Goal: Information Seeking & Learning: Compare options

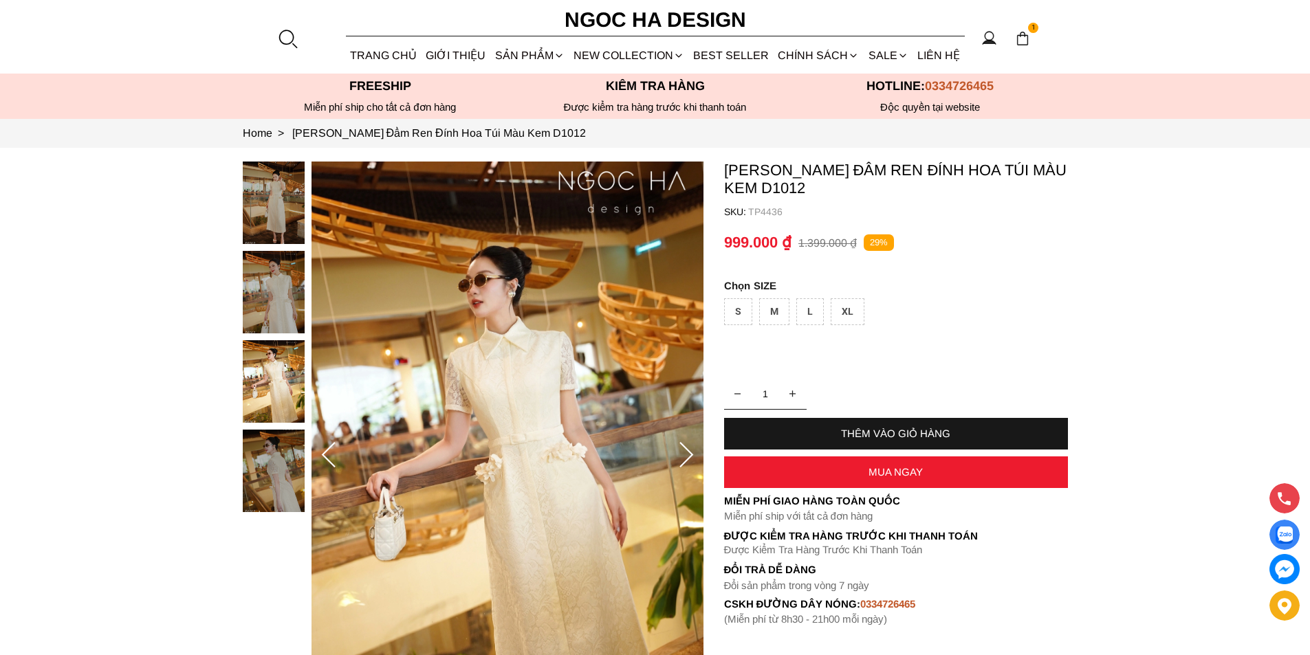
click at [290, 30] on div at bounding box center [287, 38] width 21 height 21
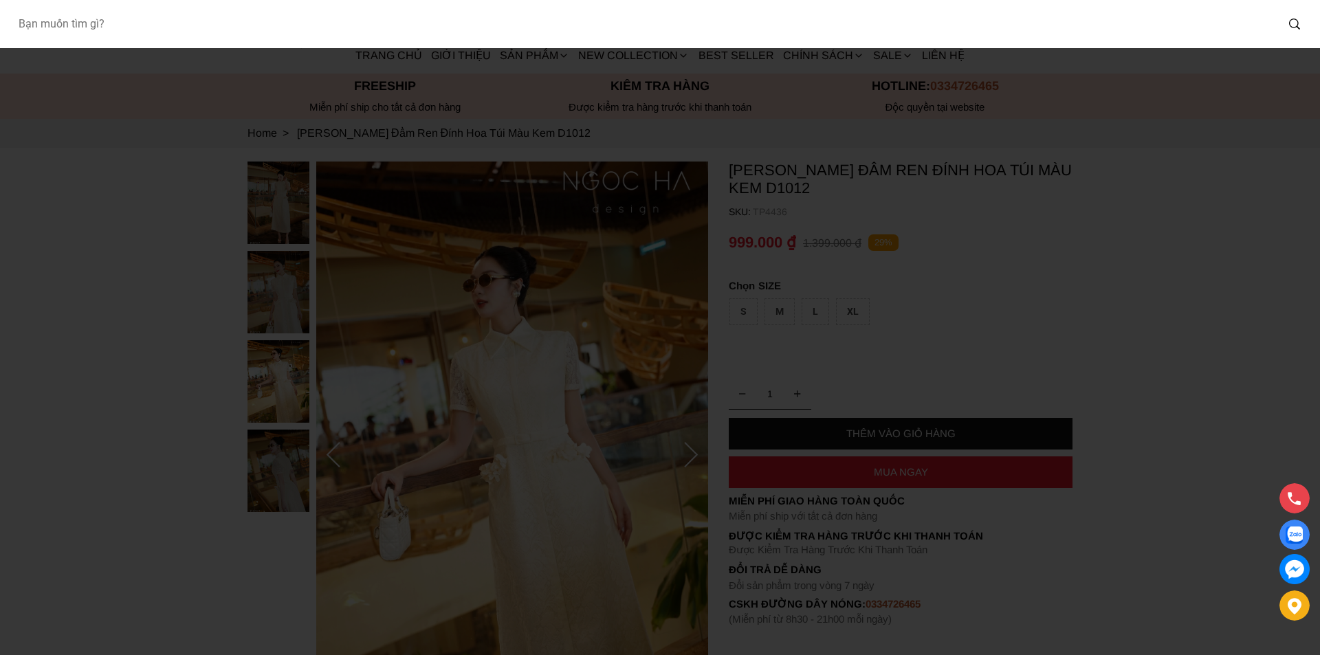
click at [205, 31] on input "Input search Bạn muốn tìm gì?" at bounding box center [641, 24] width 1269 height 32
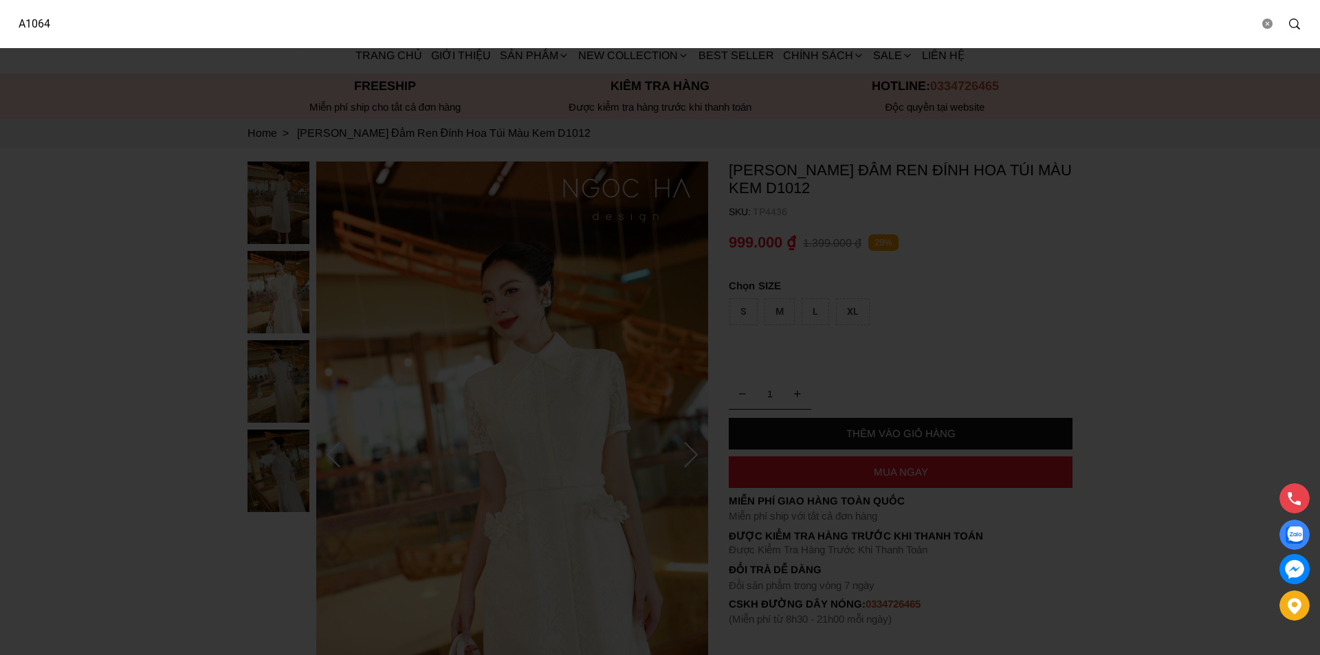
type input "A1064"
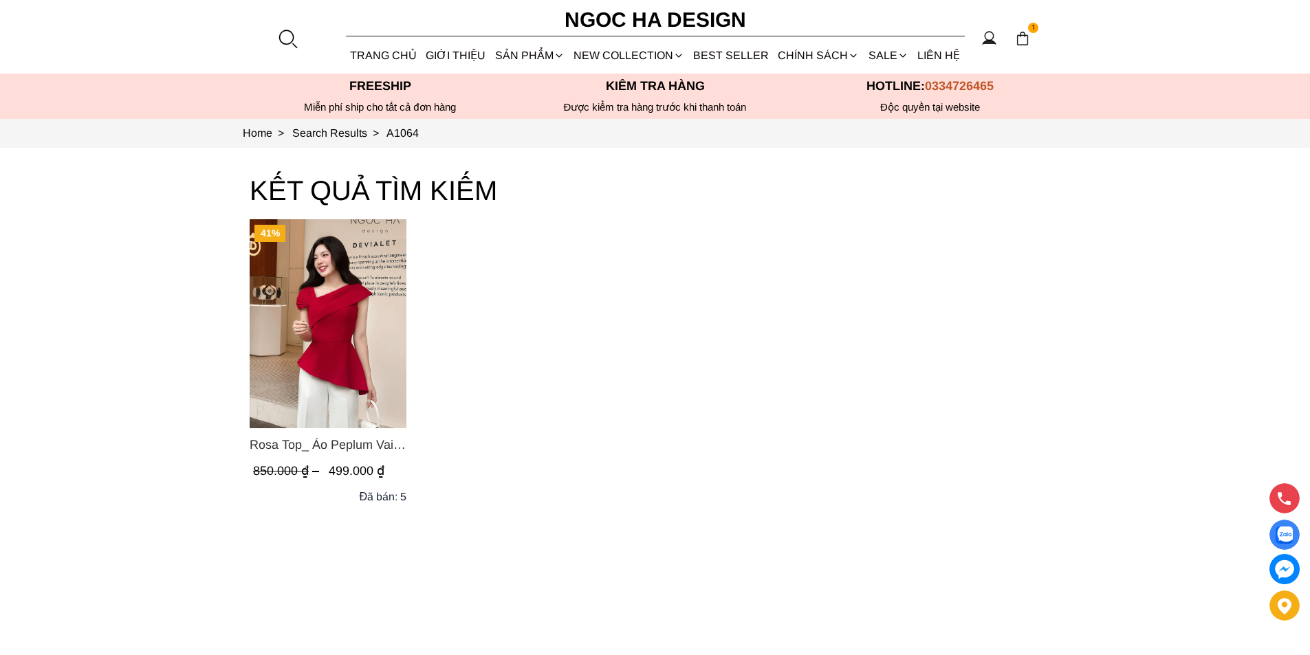
click at [329, 318] on img "Product image - Rosa Top_ Áo Peplum Vai Lệch Xếp Ly Màu Đỏ A1064" at bounding box center [328, 323] width 157 height 209
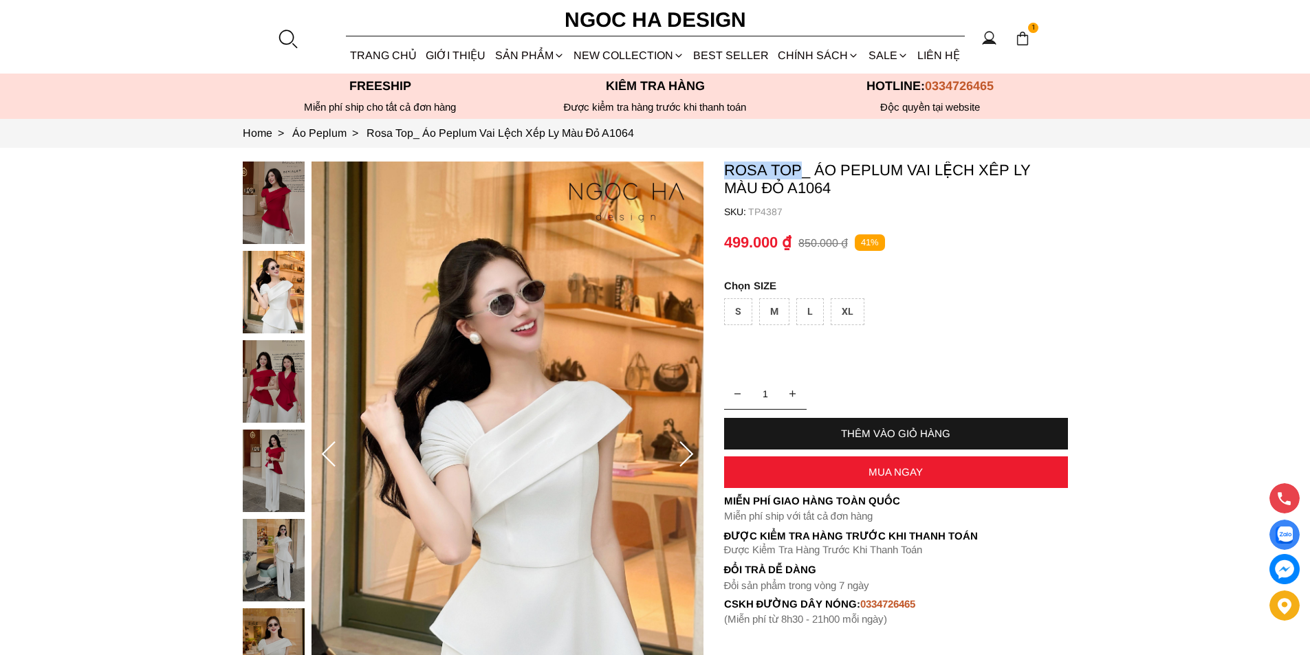
copy p "Rosa Top"
drag, startPoint x: 717, startPoint y: 164, endPoint x: 796, endPoint y: 169, distance: 79.3
click at [796, 169] on section "Rosa Top_ Áo Peplum Vai Lệch Xếp Ly Màu Đỏ A1064 SKU: TP4387 1 THÊM VÀO GIỎ HÀN…" at bounding box center [655, 455] width 1310 height 615
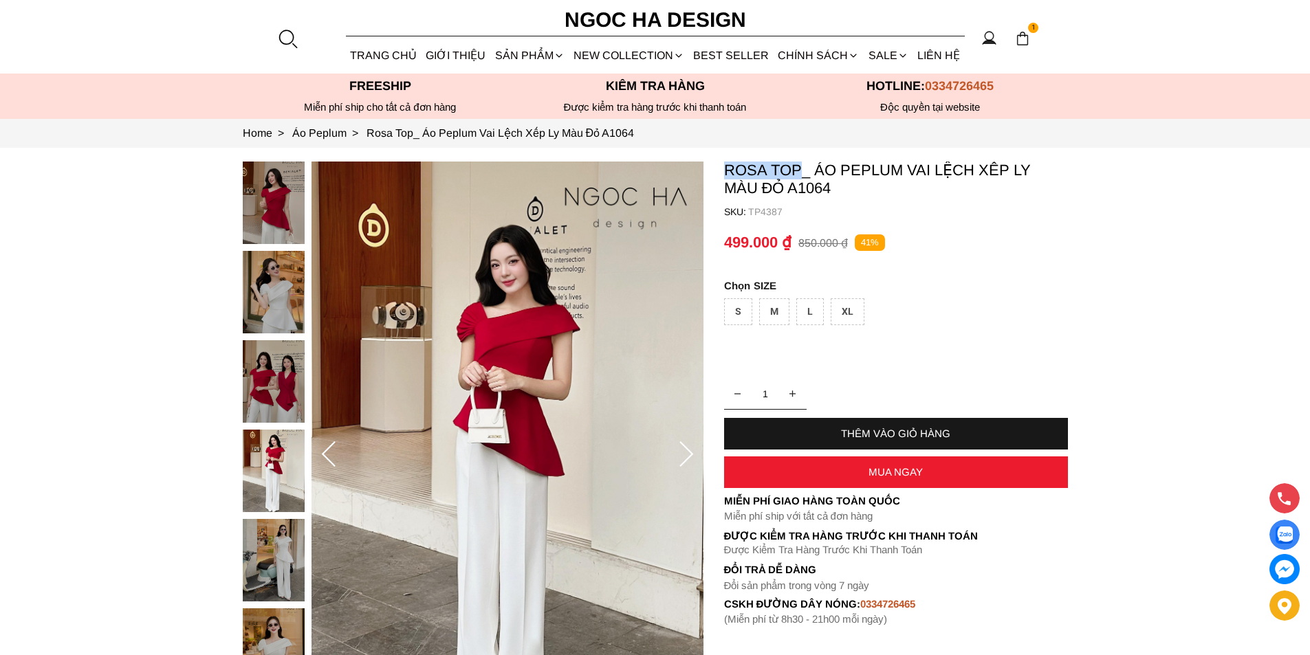
copy p "Rosa Top"
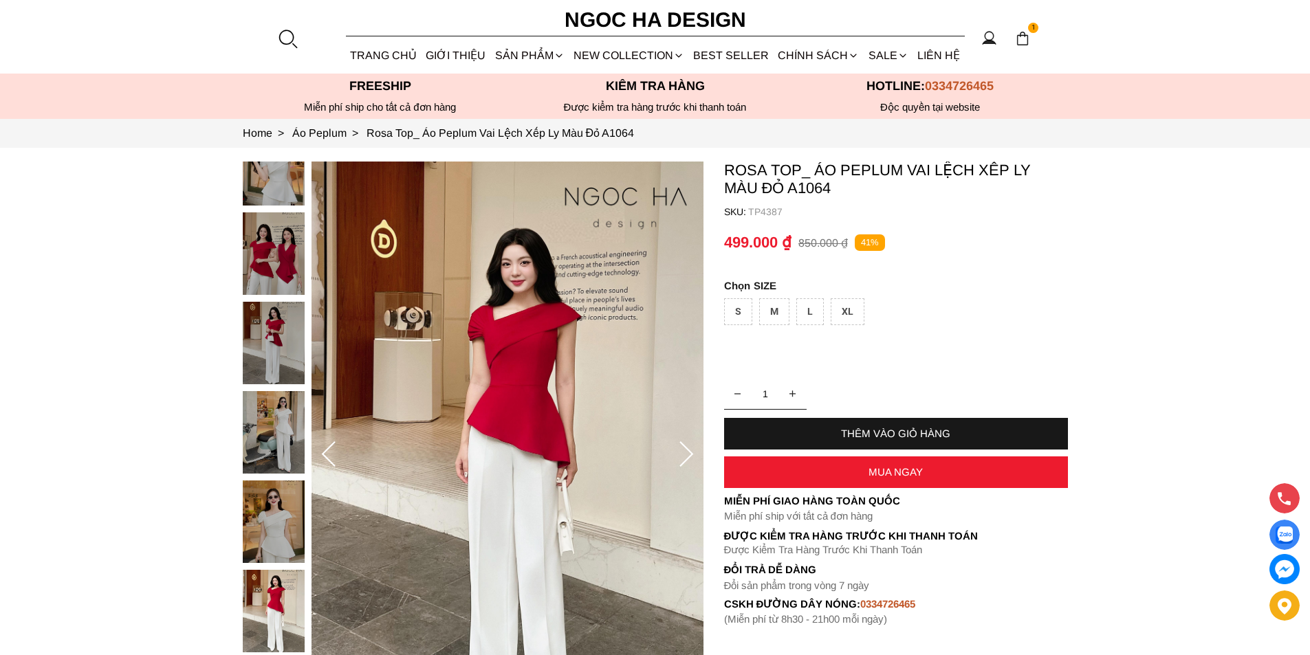
click at [282, 33] on div at bounding box center [287, 38] width 21 height 21
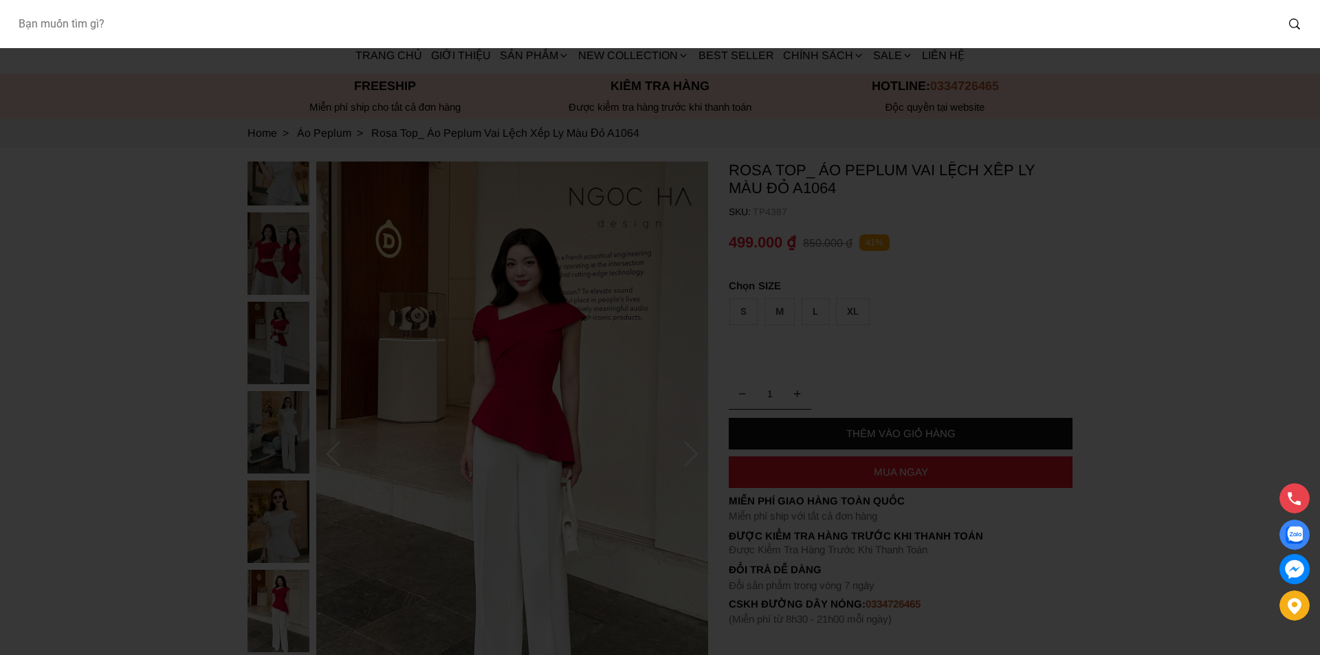
click at [189, 23] on input "Input search Bạn muốn tìm gì?" at bounding box center [641, 24] width 1269 height 32
type input "A1080"
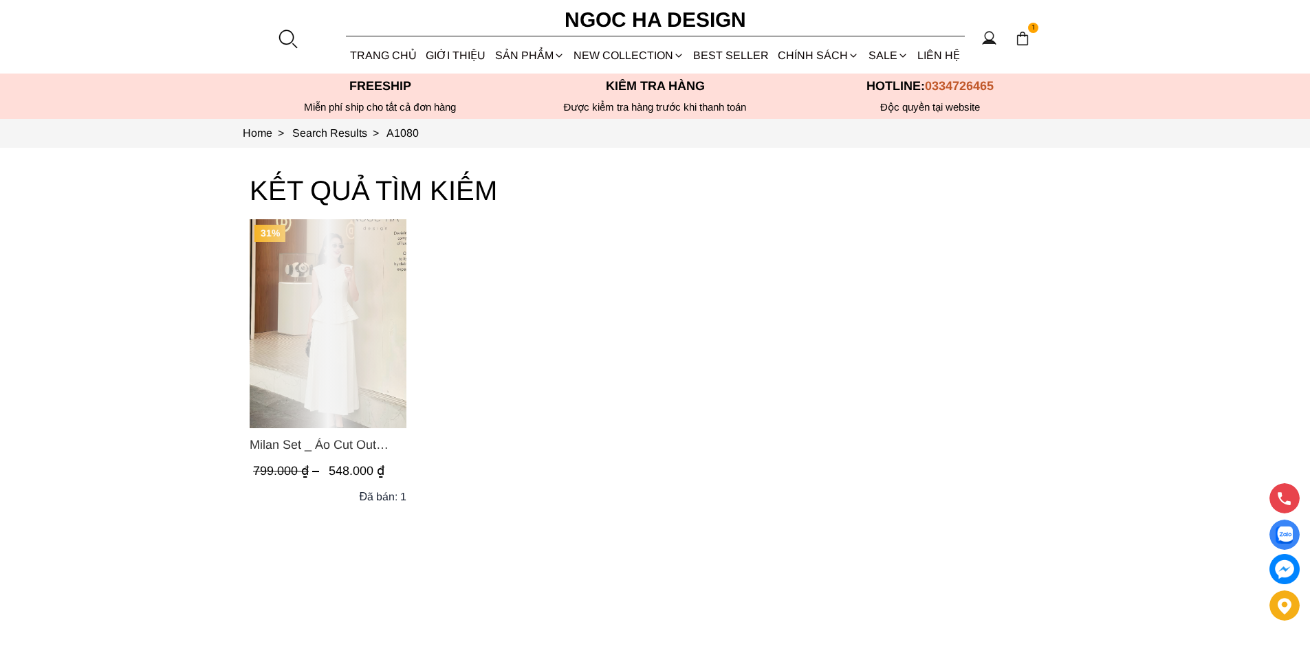
click at [336, 351] on div "Product image - Milan Set _ Áo Cut Out Tùng Không Tay Kết Hợp Chân Váy Xếp Ly A…" at bounding box center [328, 323] width 157 height 209
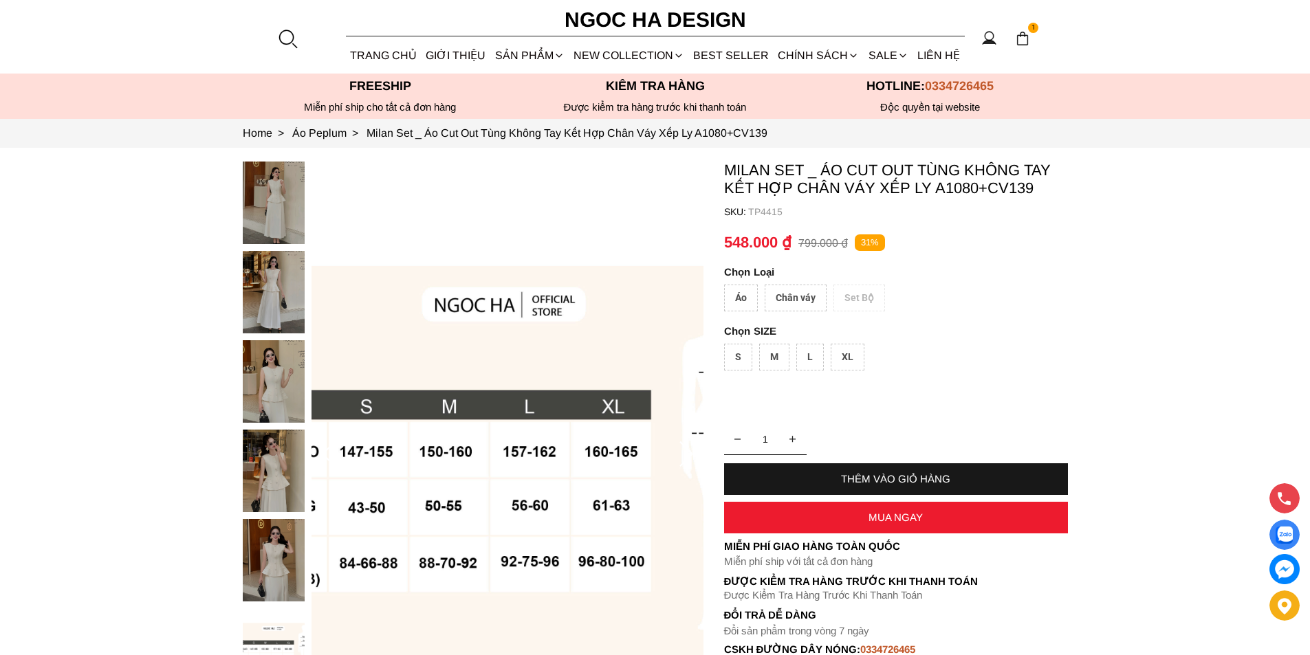
click at [288, 30] on div at bounding box center [287, 38] width 21 height 21
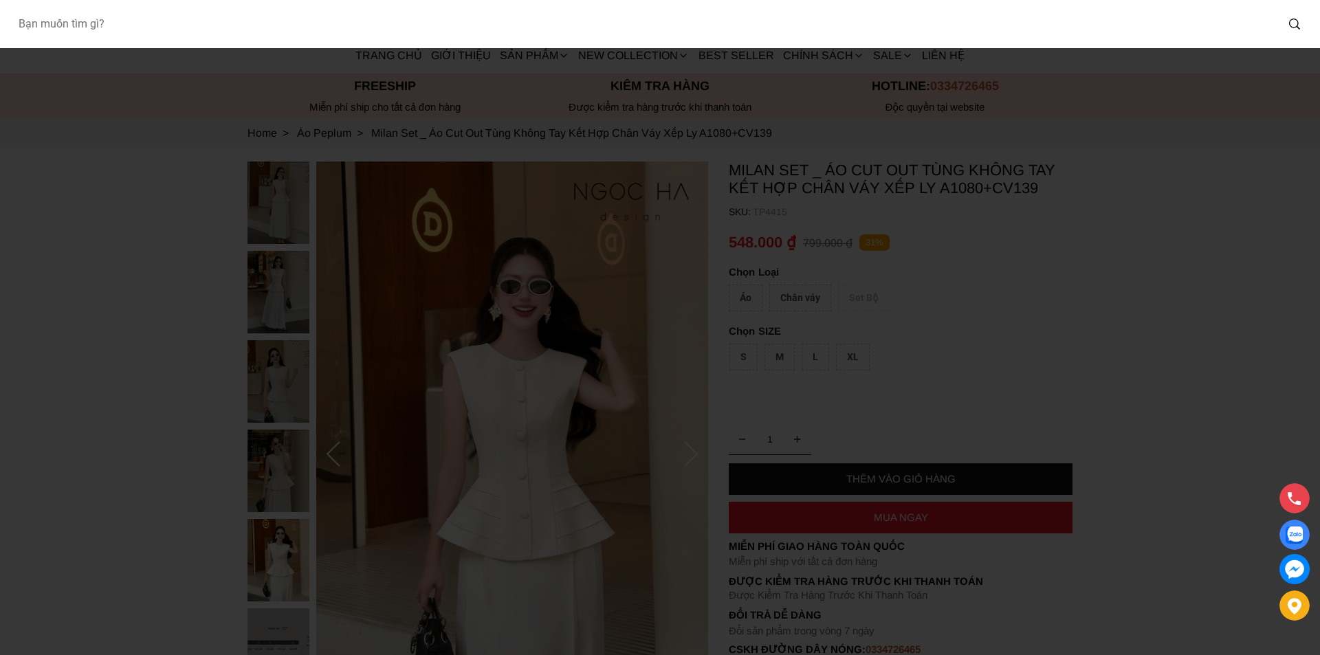
click at [168, 26] on input "Input search Bạn muốn tìm gì?" at bounding box center [641, 24] width 1269 height 32
type input "A956"
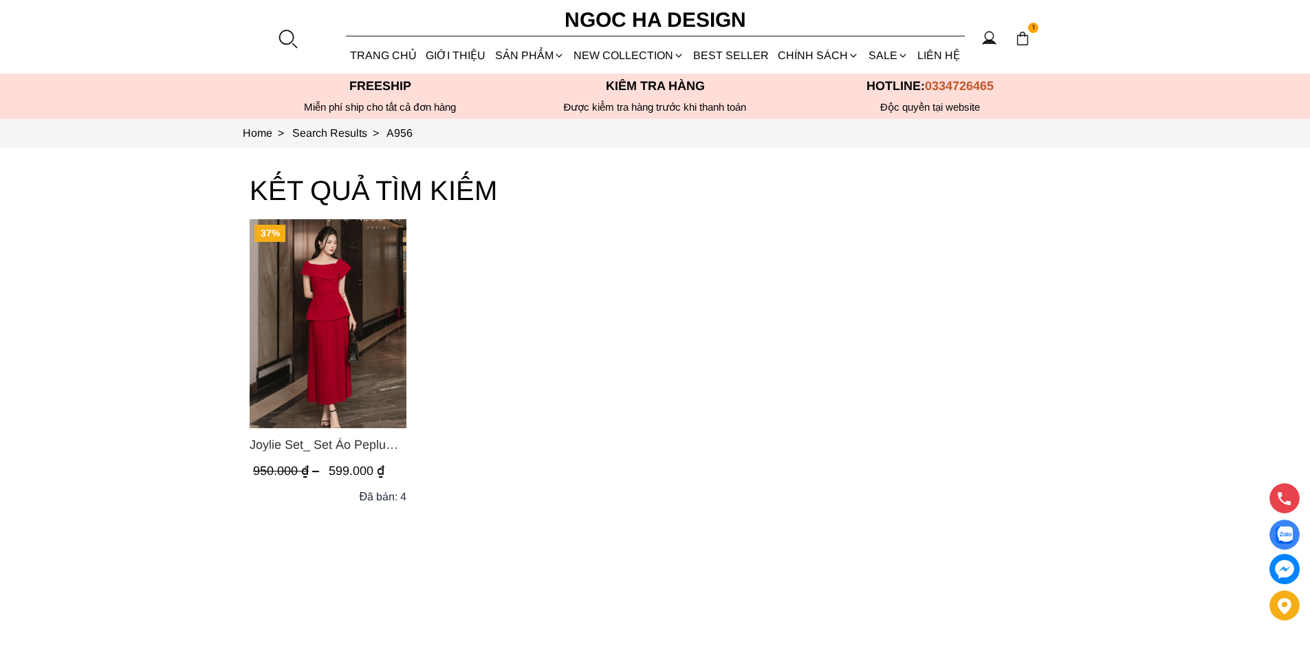
click at [356, 329] on img "Product image - Joylie Set_ Set Áo Peplum Vai Lệch, Chân Váy Dập Ly Màu Đỏ A956…" at bounding box center [328, 323] width 157 height 209
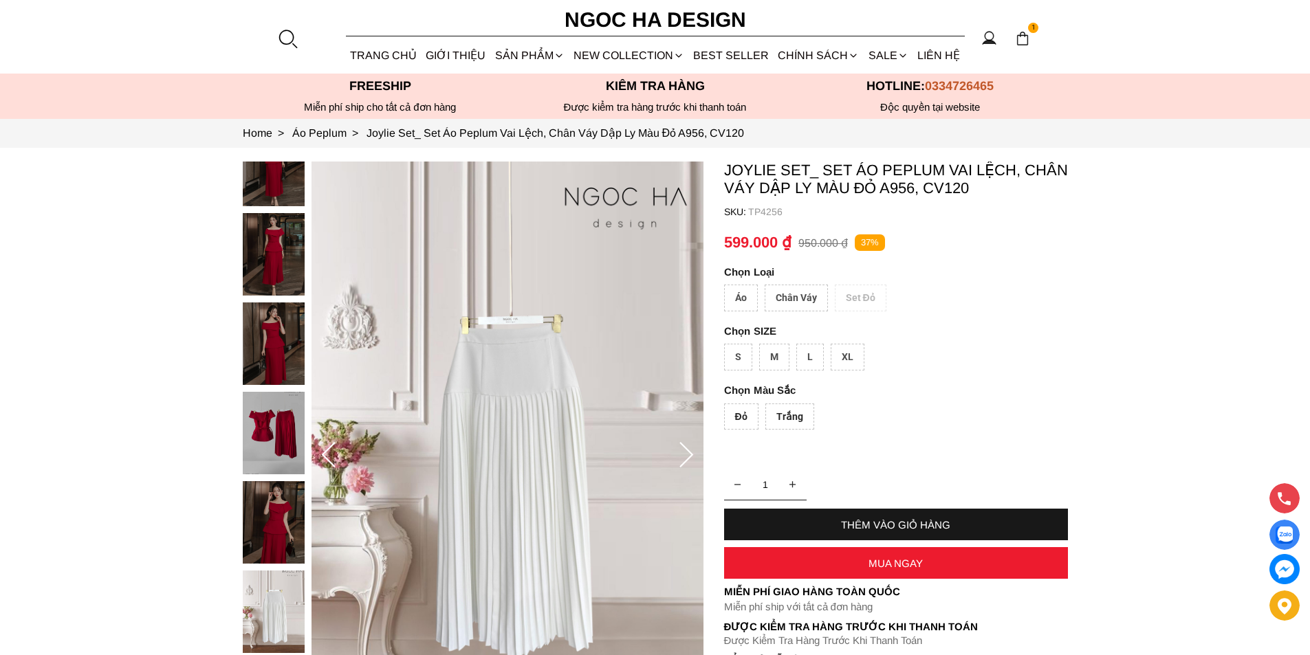
click at [287, 39] on div at bounding box center [287, 38] width 21 height 21
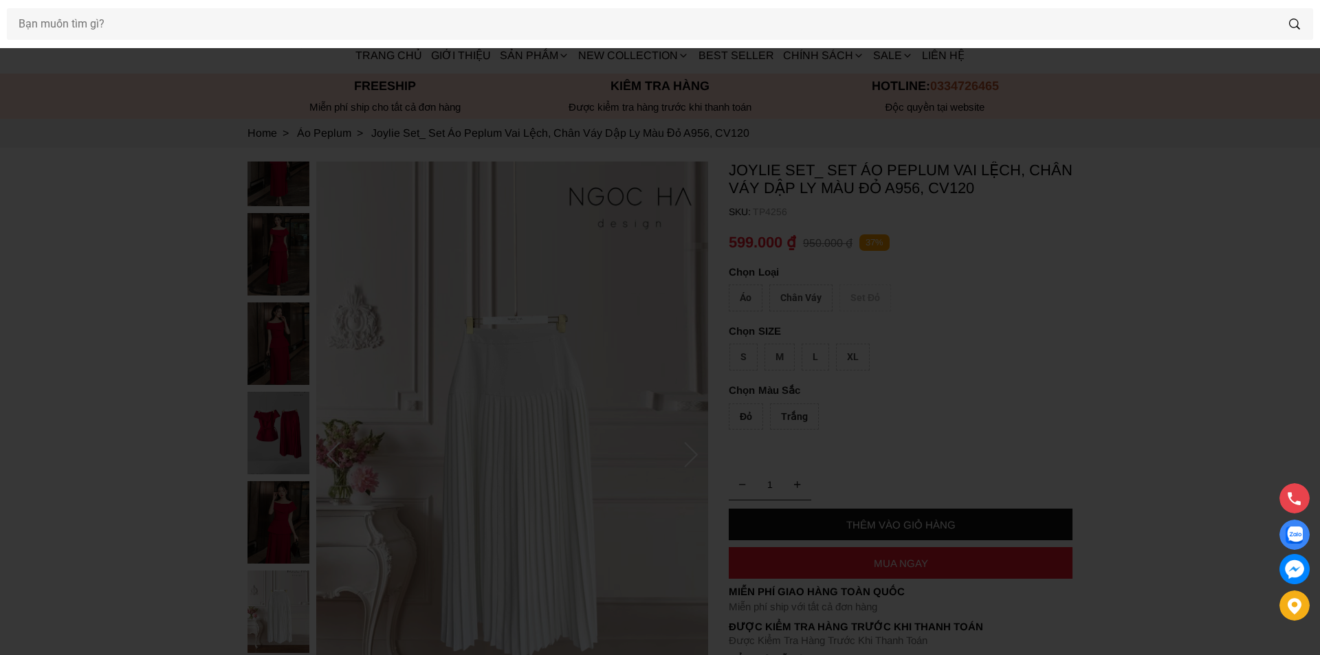
click at [231, 43] on div at bounding box center [660, 24] width 1320 height 48
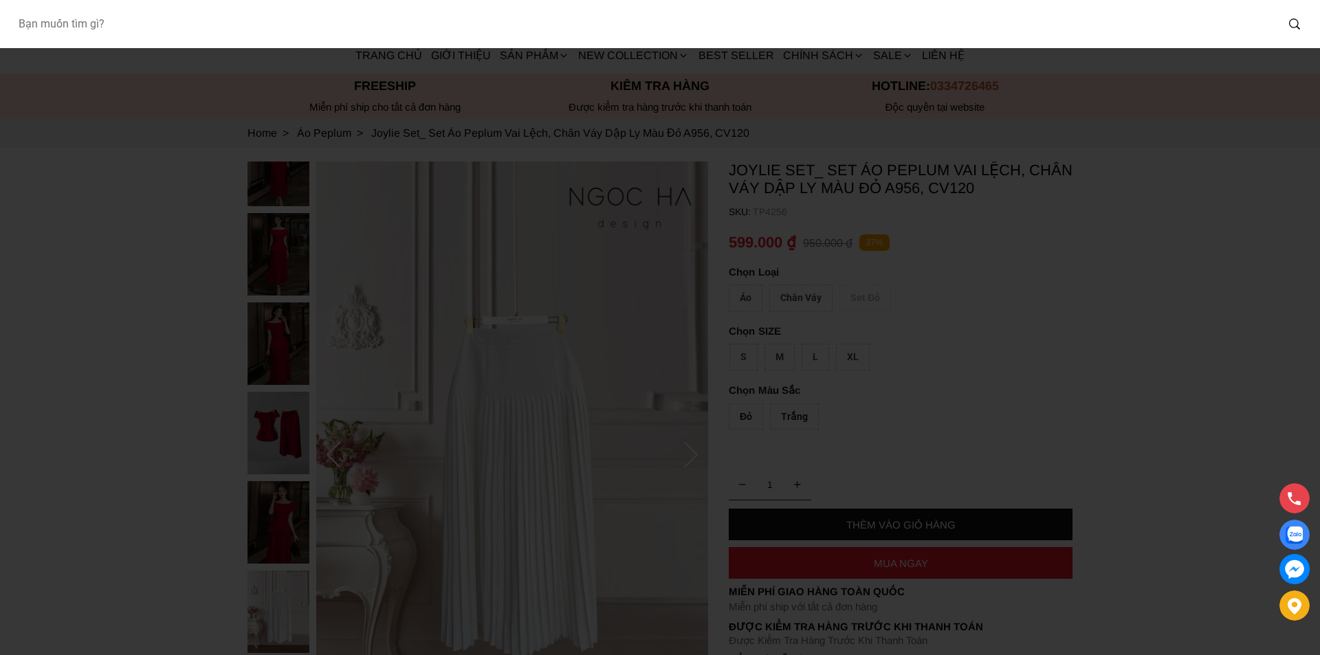
click at [221, 36] on input "Input search Bạn muốn tìm gì?" at bounding box center [641, 24] width 1269 height 32
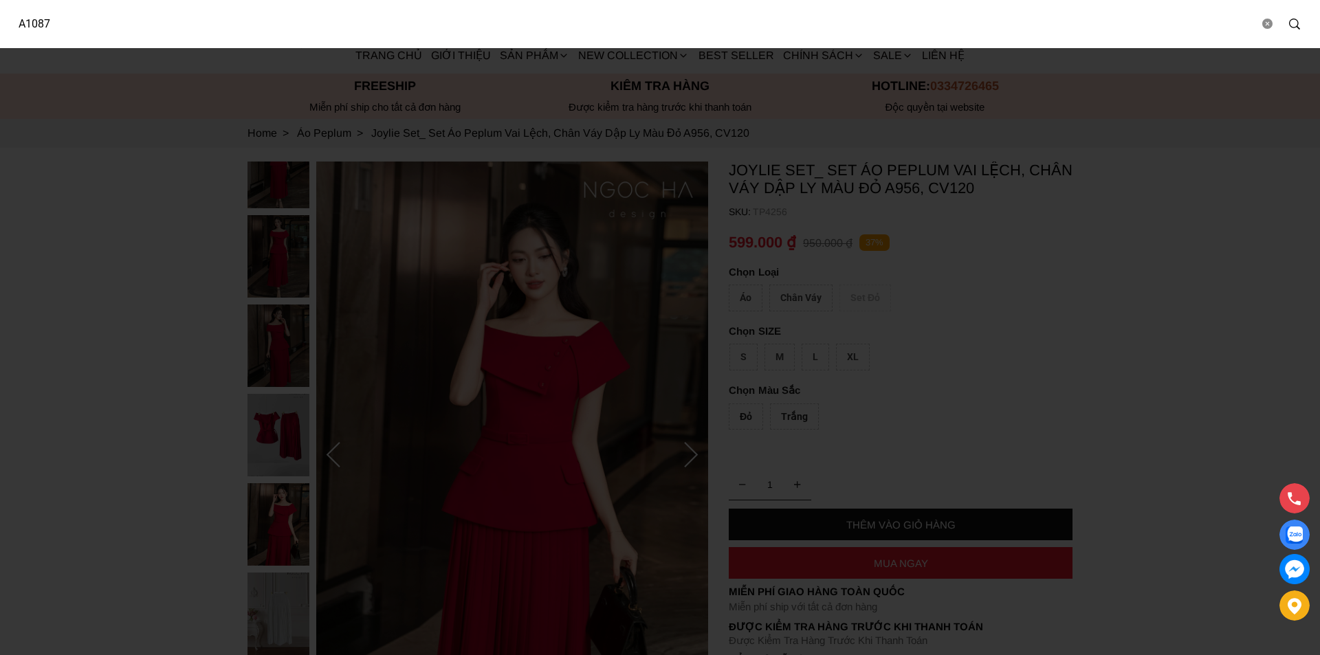
type input "A1087"
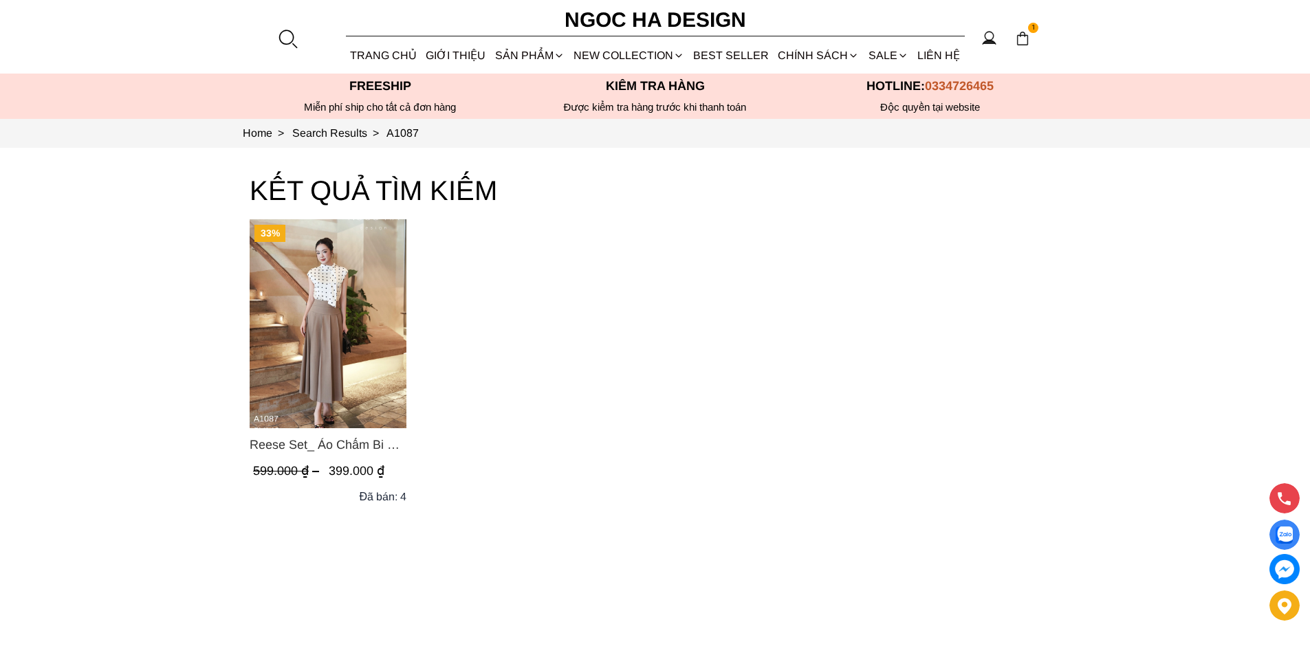
click at [371, 357] on img "Product image - Reese Set_ Áo Chấm Bi Vai Chờm Mix Chân Váy Xếp Ly Hông Màu Nâu…" at bounding box center [328, 323] width 157 height 209
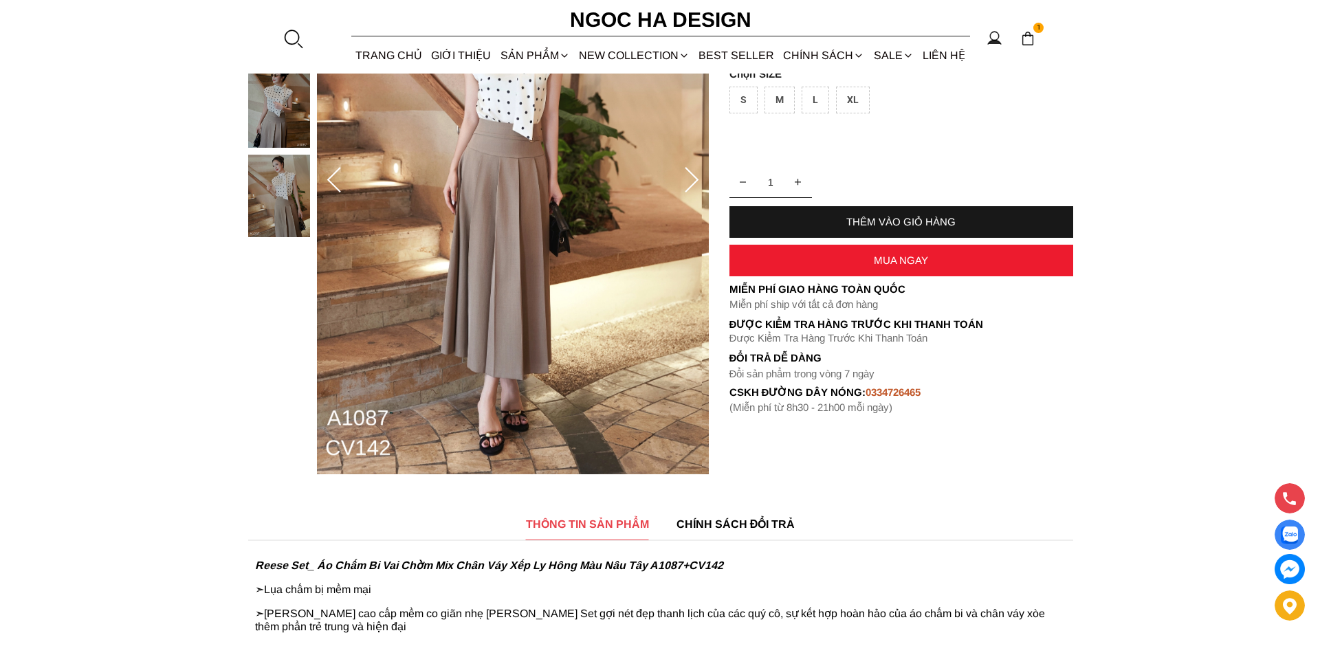
scroll to position [69, 0]
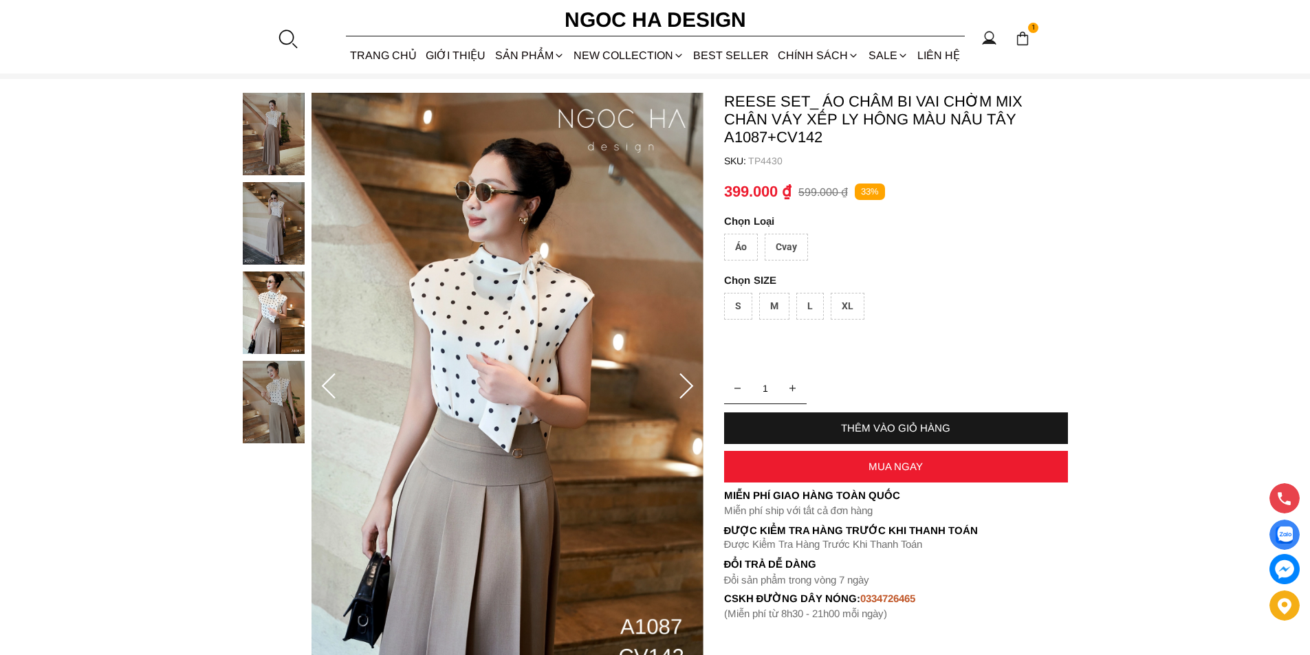
click at [795, 257] on div "Cvay" at bounding box center [786, 247] width 43 height 27
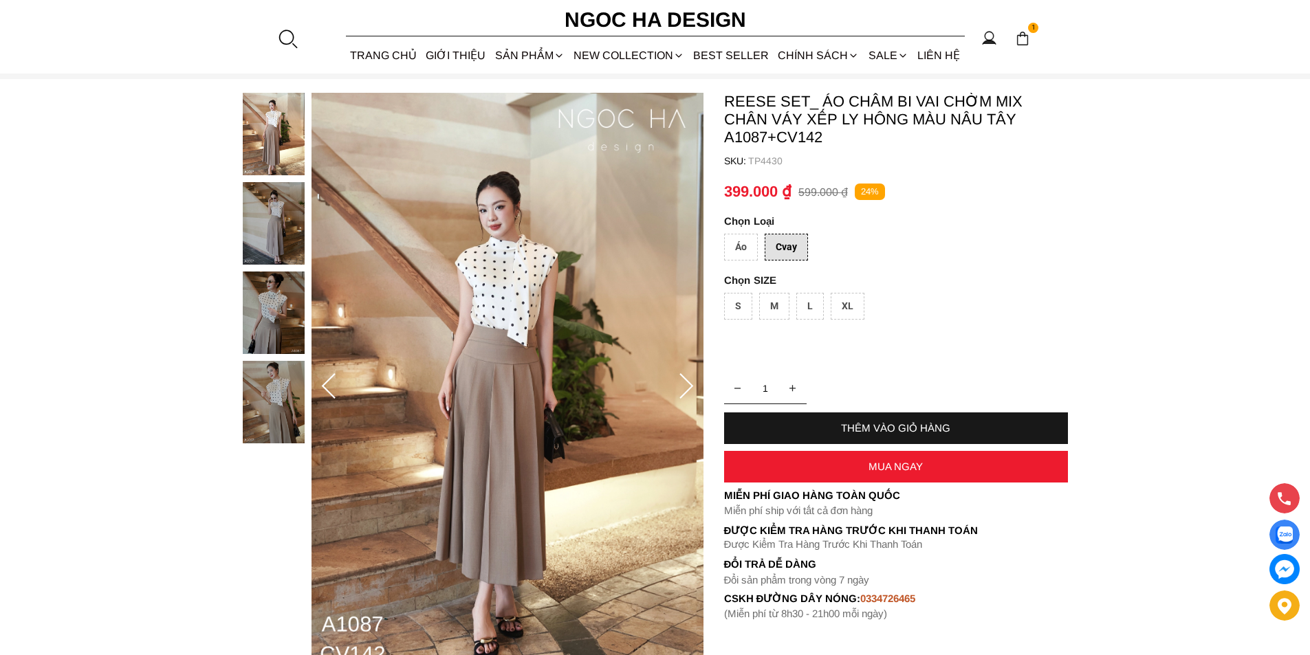
click at [803, 301] on div "L" at bounding box center [810, 306] width 28 height 27
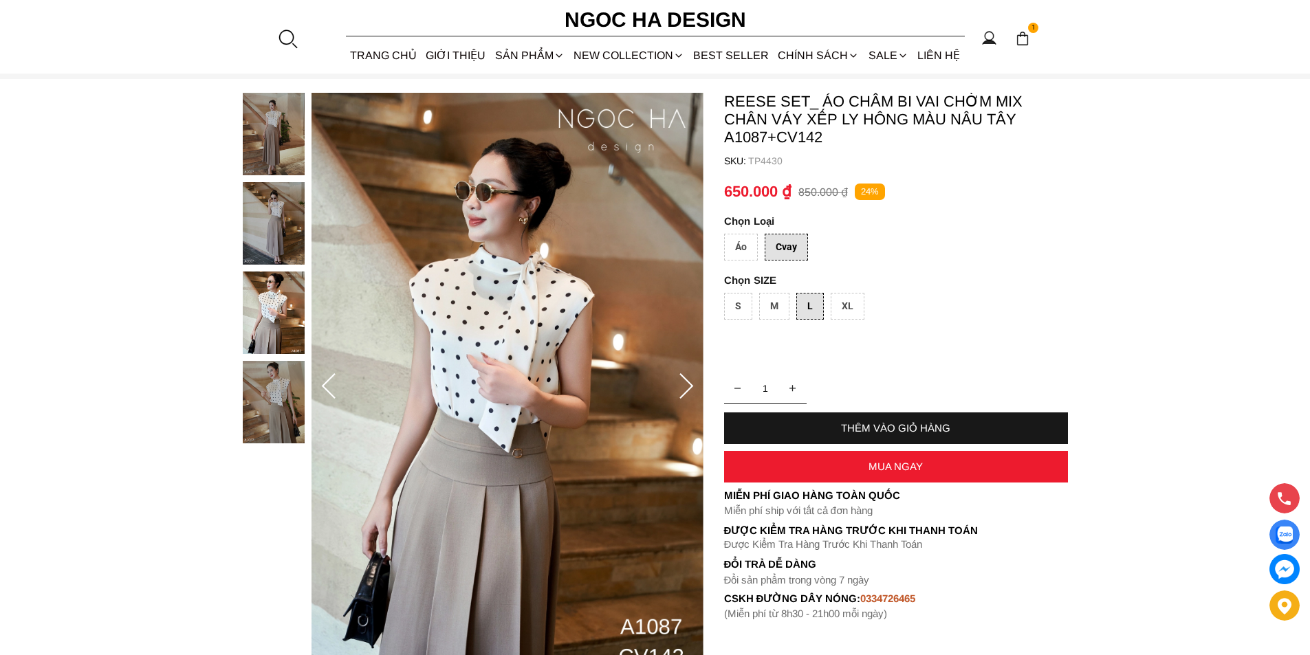
click at [281, 30] on div at bounding box center [287, 38] width 21 height 21
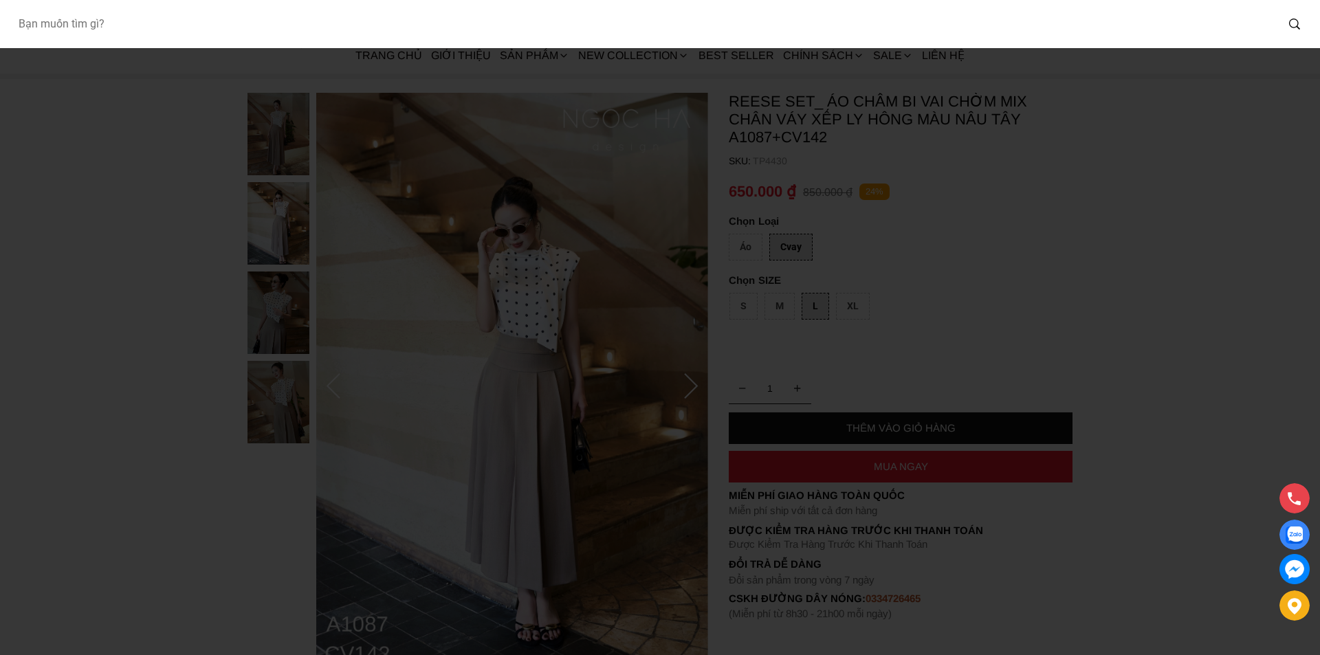
click at [213, 34] on input "Input search Bạn muốn tìm gì?" at bounding box center [641, 24] width 1269 height 32
type input "A106"
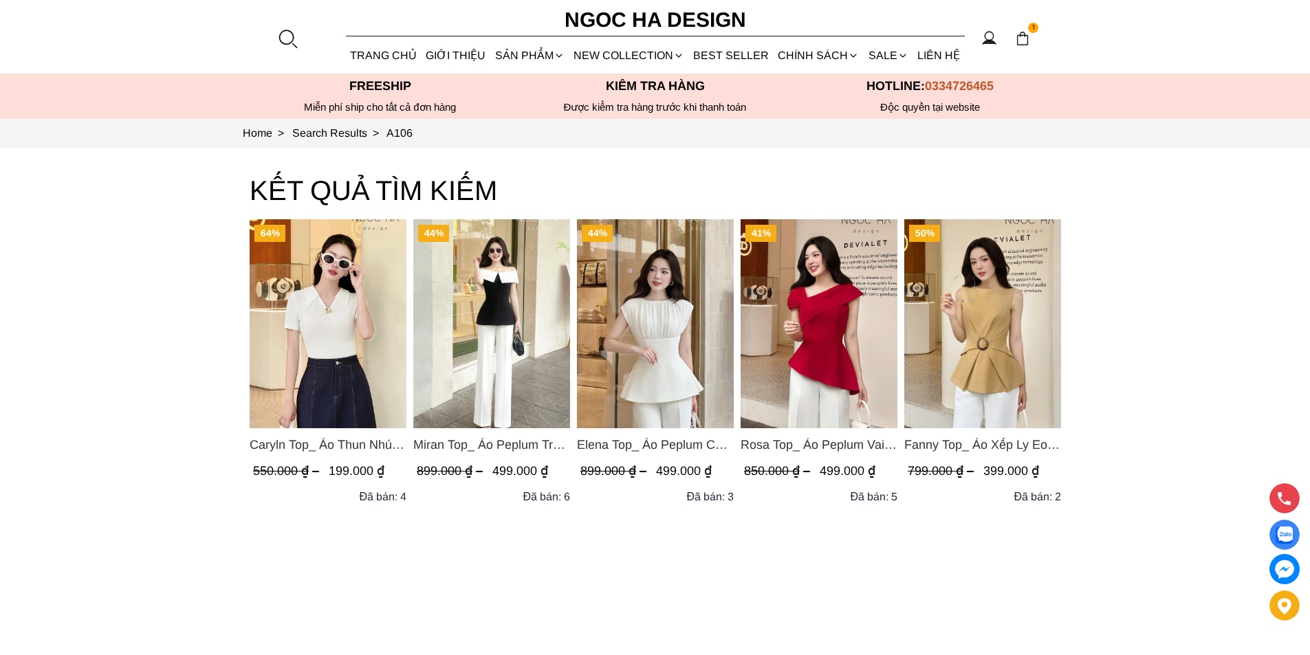
click at [287, 36] on div at bounding box center [287, 38] width 21 height 21
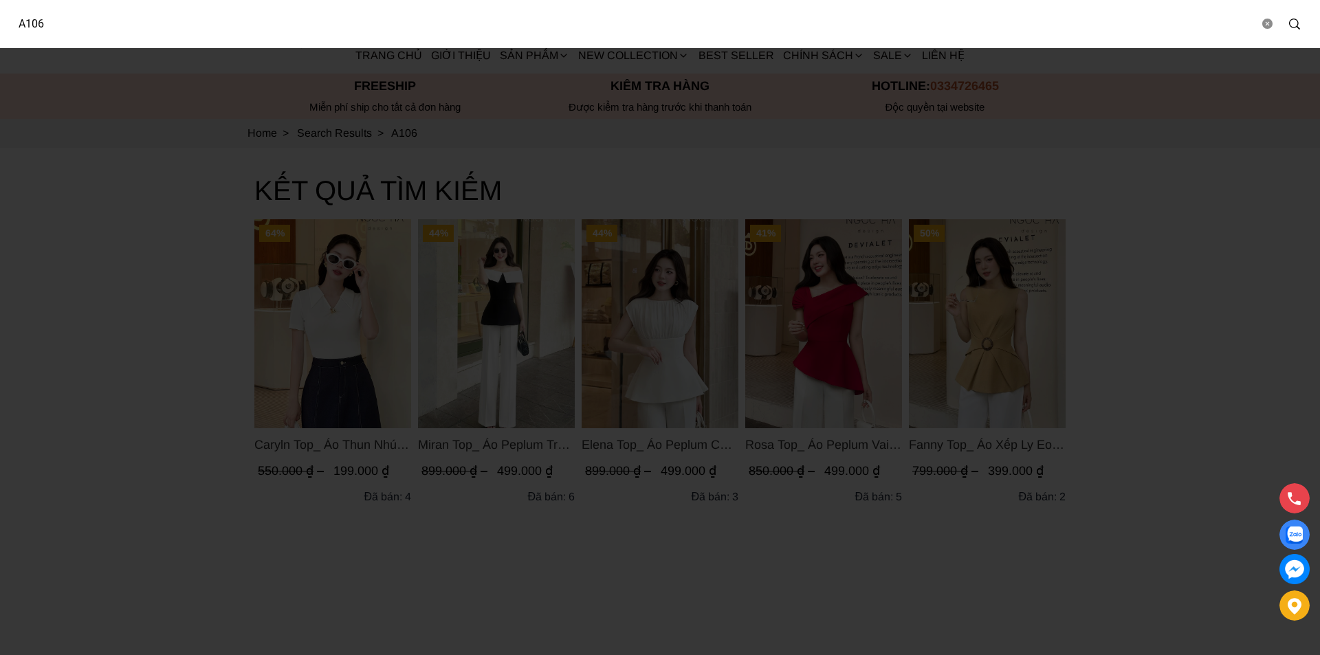
click at [138, 22] on input "A106" at bounding box center [633, 24] width 1252 height 32
type input "A1066"
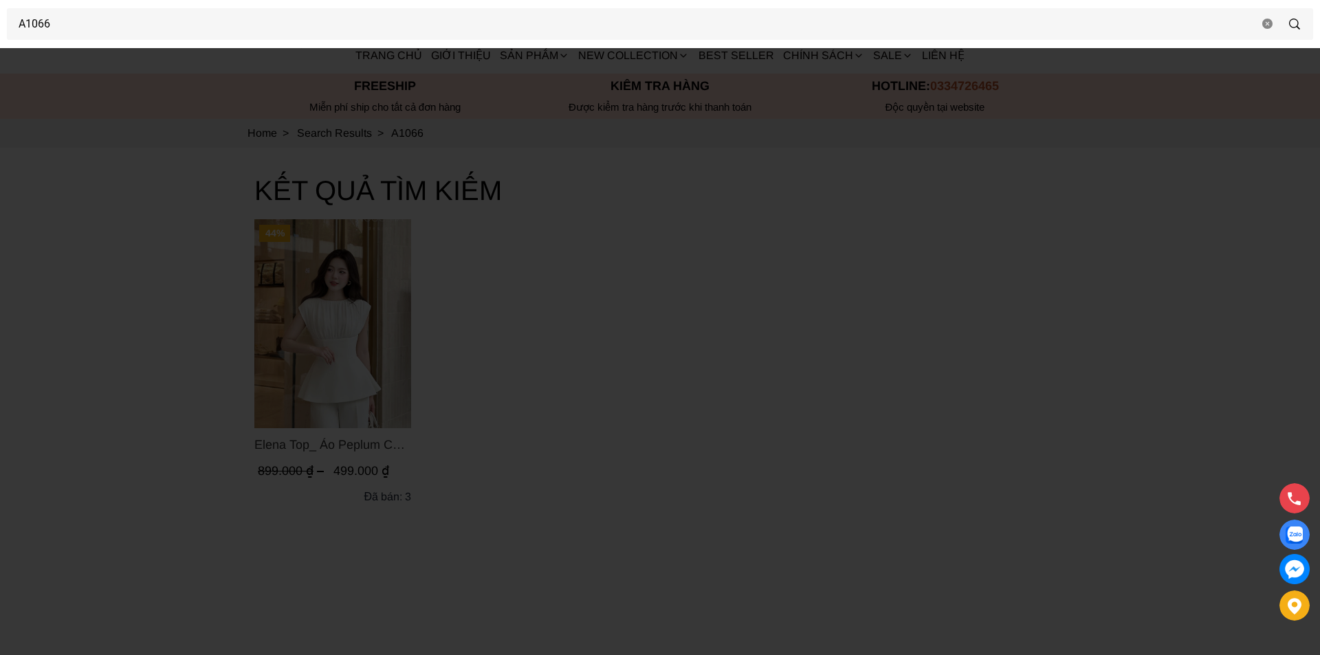
click at [690, 389] on div at bounding box center [660, 327] width 1320 height 655
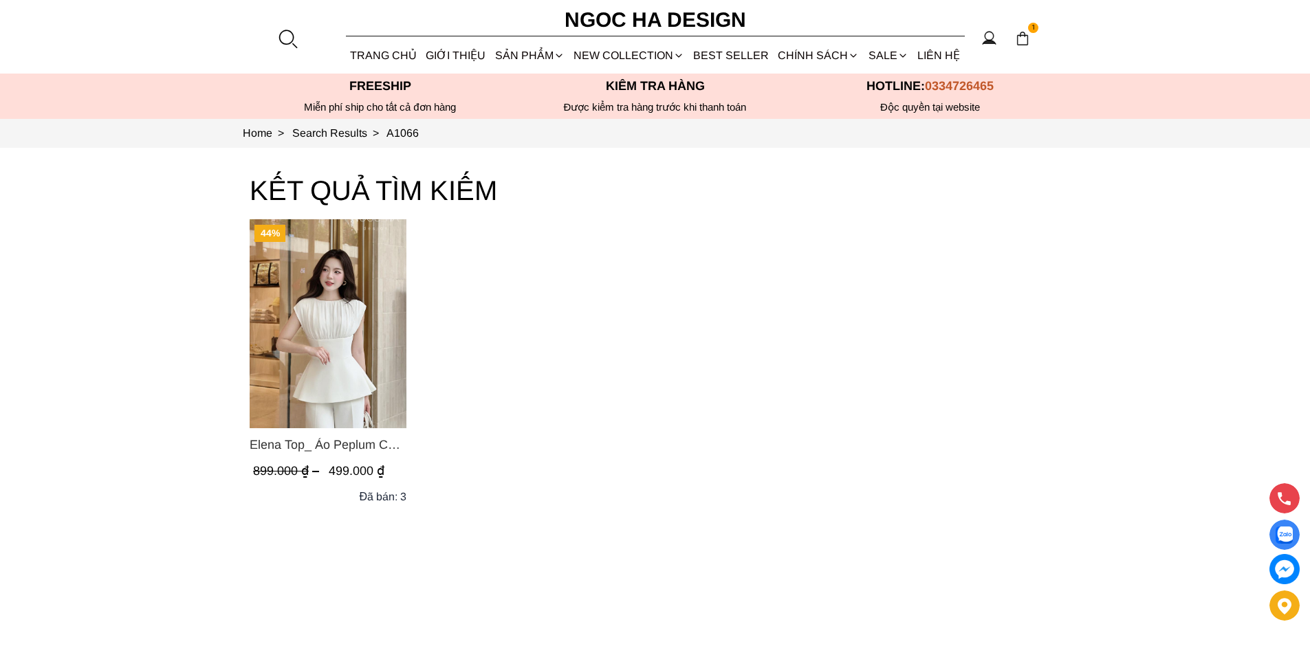
click at [319, 344] on img "Product image - Elena Top_ Áo Peplum Cổ Nhún Màu Trắng A1066" at bounding box center [328, 323] width 157 height 209
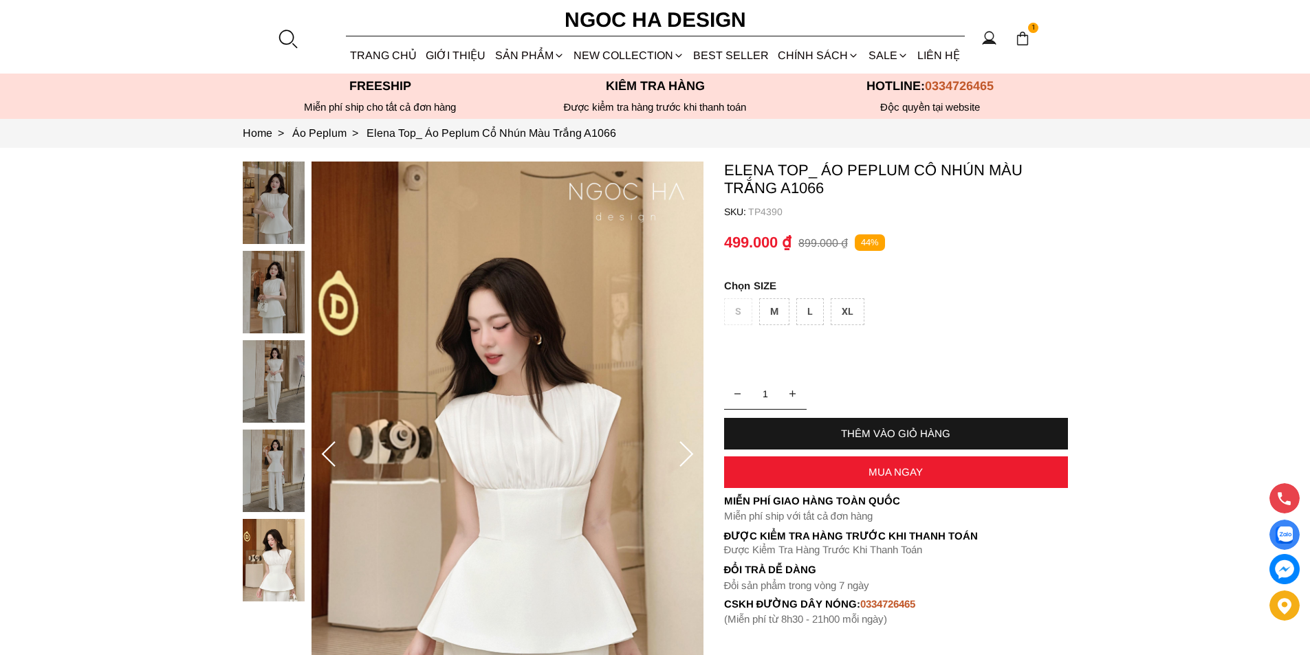
click at [283, 30] on div at bounding box center [287, 38] width 21 height 21
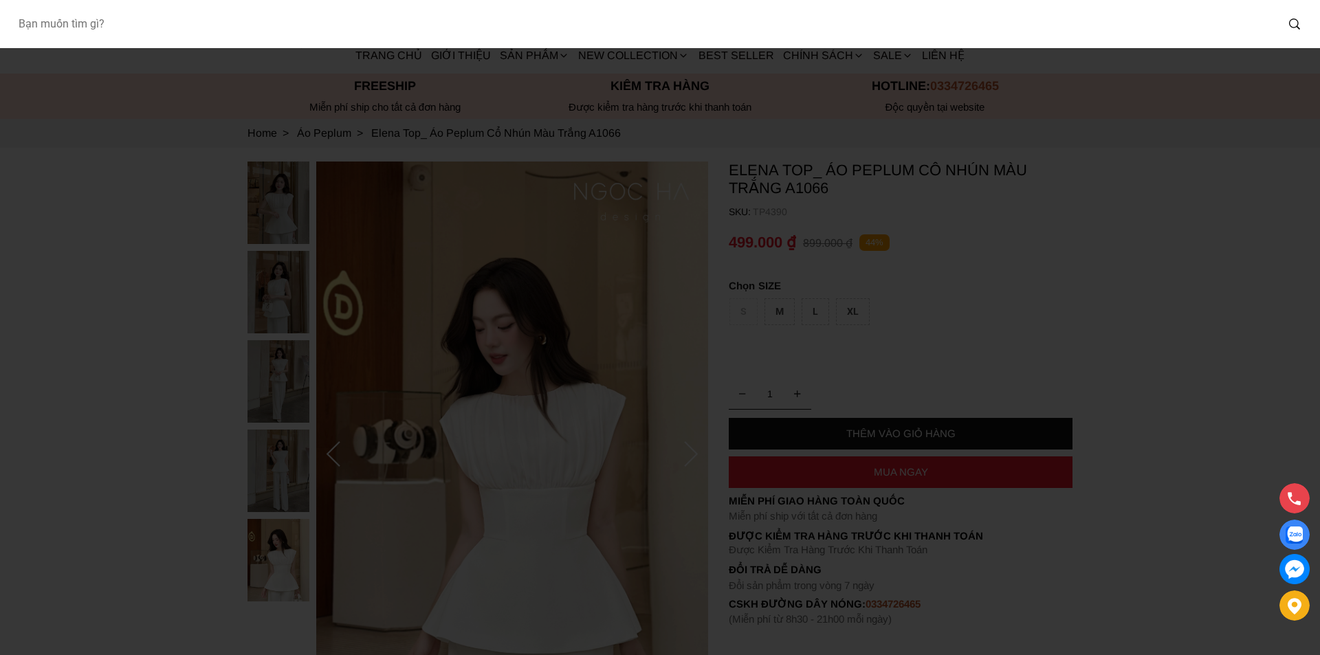
click at [206, 32] on input "Input search Bạn muốn tìm gì?" at bounding box center [641, 24] width 1269 height 32
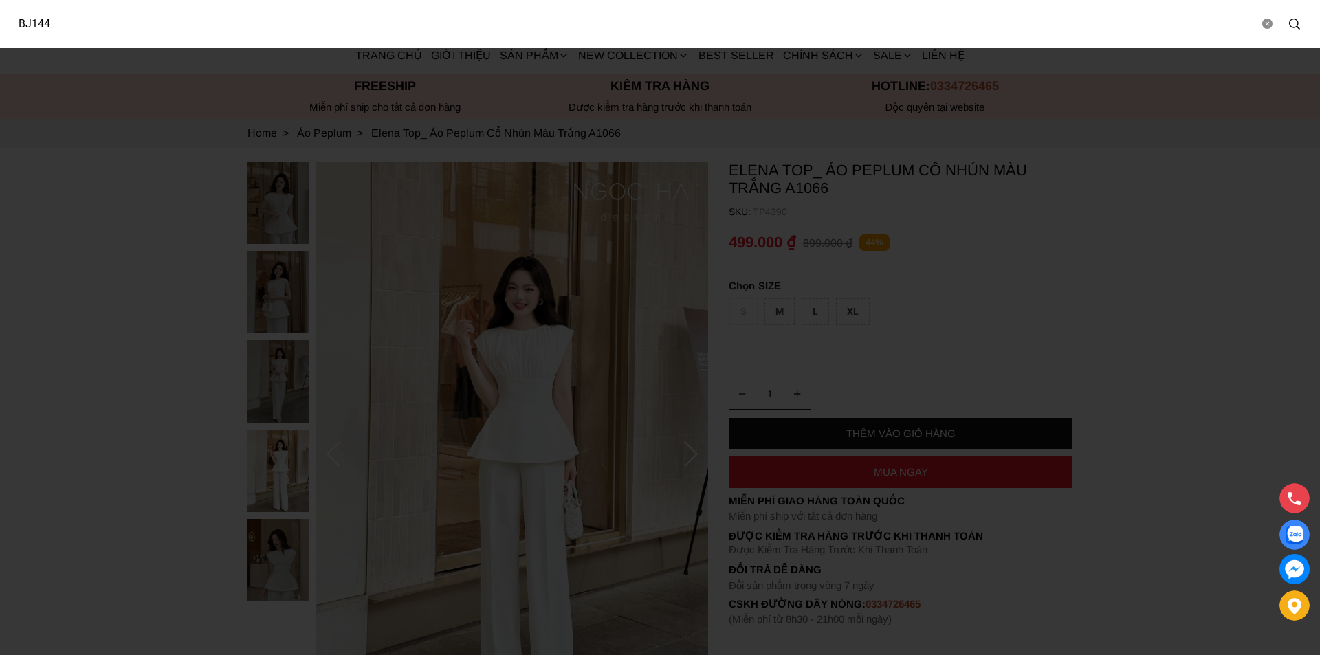
type input "BJ144"
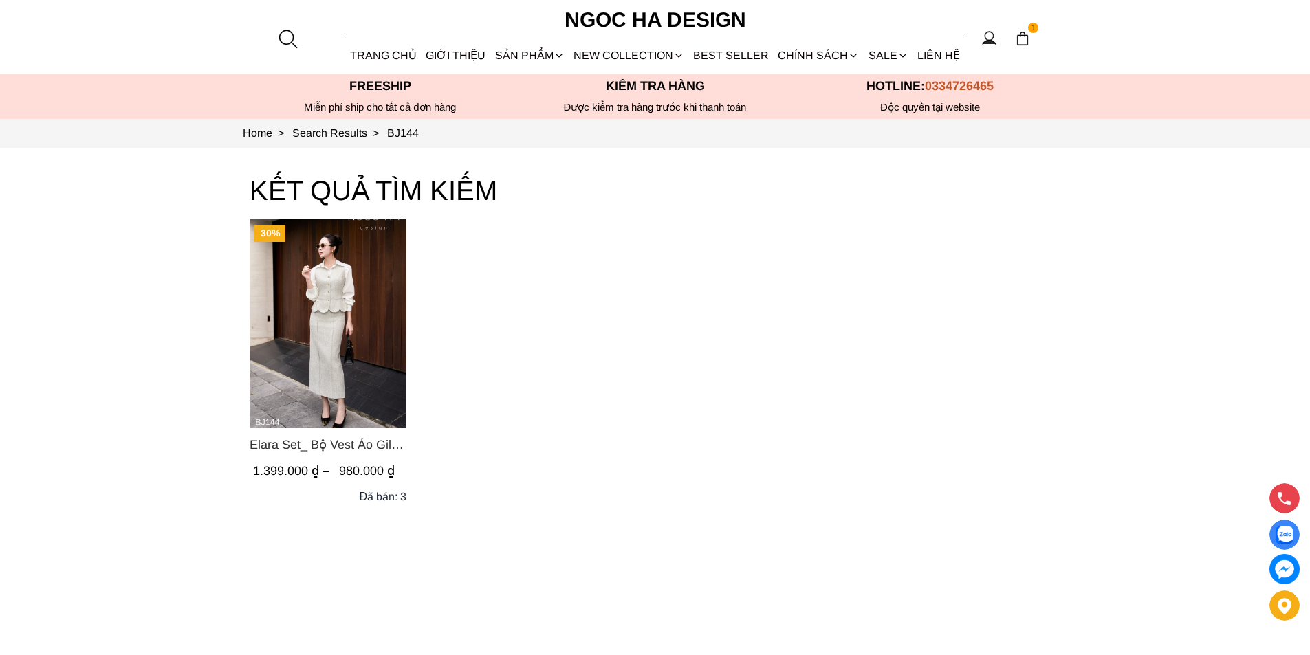
click at [301, 338] on img "Product image - Elara Set_ Bộ Vest Áo Gile Chân Váy Bút Chì BJ144" at bounding box center [328, 323] width 157 height 209
